Goal: Browse casually

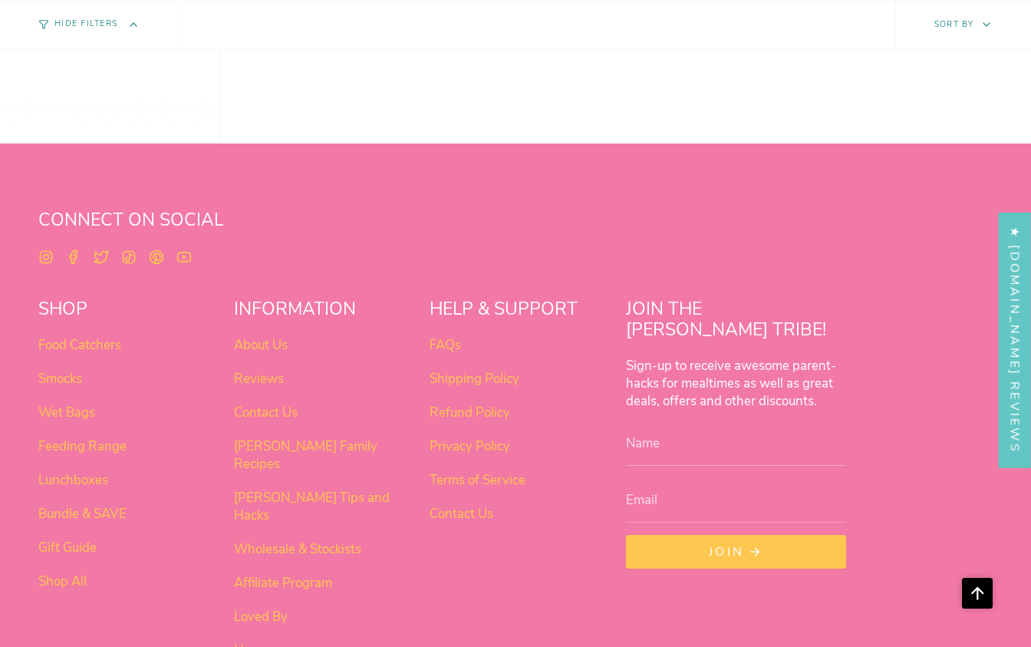
scroll to position [1240, 0]
